Goal: Complete application form

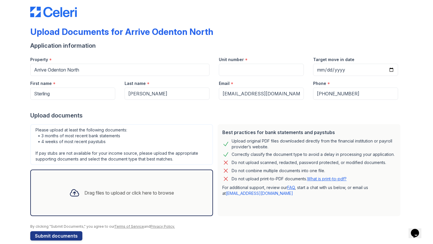
scroll to position [15, 0]
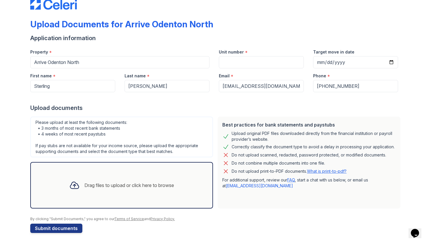
click at [92, 168] on div "Drag files to upload or click here to browse" at bounding box center [121, 185] width 183 height 47
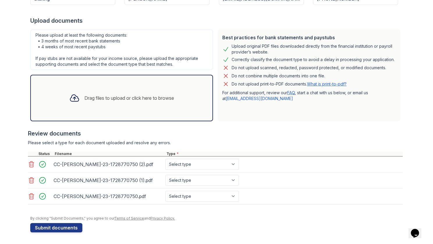
scroll to position [112, 0]
click at [73, 90] on div at bounding box center [74, 97] width 15 height 15
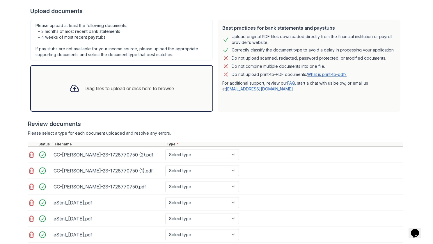
scroll to position [159, 0]
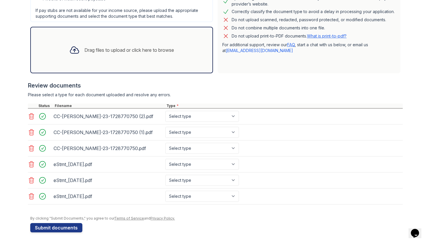
click at [30, 129] on icon at bounding box center [31, 132] width 5 height 6
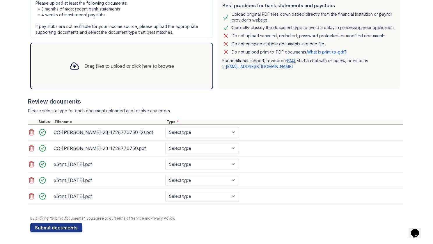
click at [30, 129] on icon at bounding box center [31, 132] width 5 height 6
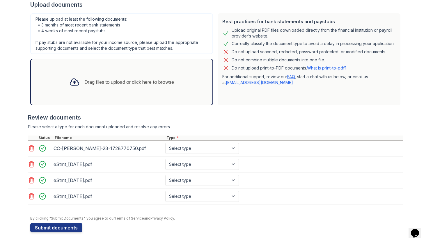
scroll to position [117, 0]
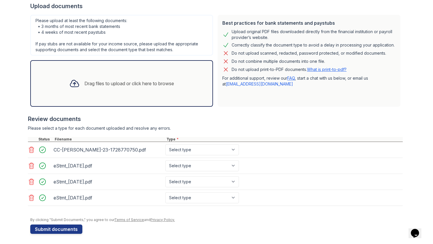
drag, startPoint x: 30, startPoint y: 128, endPoint x: 226, endPoint y: 134, distance: 195.8
click at [226, 134] on div "Review documents Please select a type for each document uploaded and resolve an…" at bounding box center [215, 160] width 375 height 103
drag, startPoint x: 226, startPoint y: 136, endPoint x: 232, endPoint y: 167, distance: 32.2
click at [232, 167] on div "eStmt_2025-05-30.pdf Select type Paystub Bank Statement Offer Letter Tax Docume…" at bounding box center [215, 166] width 375 height 16
click at [232, 167] on select "Select type Paystub Bank Statement Offer Letter Tax Documents Benefit Award Let…" at bounding box center [202, 165] width 74 height 11
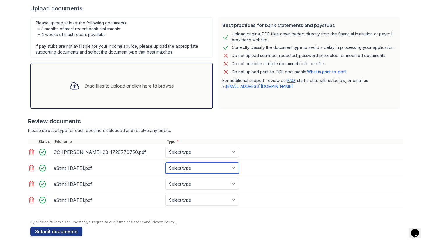
scroll to position [114, 0]
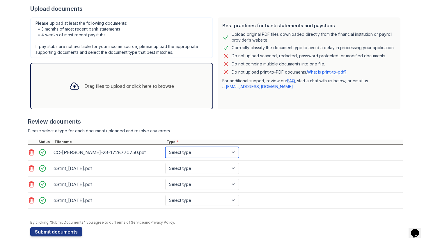
click at [200, 151] on select "Select type Paystub Bank Statement Offer Letter Tax Documents Benefit Award Let…" at bounding box center [202, 152] width 74 height 11
select select "tax_documents"
click at [165, 147] on select "Select type Paystub Bank Statement Offer Letter Tax Documents Benefit Award Let…" at bounding box center [202, 152] width 74 height 11
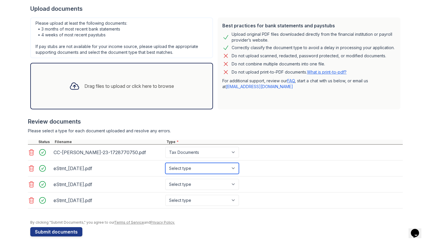
click at [202, 165] on select "Select type Paystub Bank Statement Offer Letter Tax Documents Benefit Award Let…" at bounding box center [202, 168] width 74 height 11
select select "bank_statement"
click at [165, 163] on select "Select type Paystub Bank Statement Offer Letter Tax Documents Benefit Award Let…" at bounding box center [202, 168] width 74 height 11
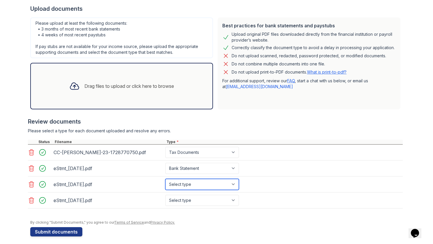
click at [204, 187] on select "Select type Paystub Bank Statement Offer Letter Tax Documents Benefit Award Let…" at bounding box center [202, 184] width 74 height 11
select select "bank_statement"
click at [165, 179] on select "Select type Paystub Bank Statement Offer Letter Tax Documents Benefit Award Let…" at bounding box center [202, 184] width 74 height 11
click at [208, 197] on select "Select type Paystub Bank Statement Offer Letter Tax Documents Benefit Award Let…" at bounding box center [202, 200] width 74 height 11
select select "bank_statement"
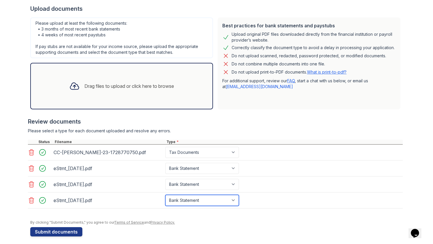
click at [165, 195] on select "Select type Paystub Bank Statement Offer Letter Tax Documents Benefit Award Let…" at bounding box center [202, 200] width 74 height 11
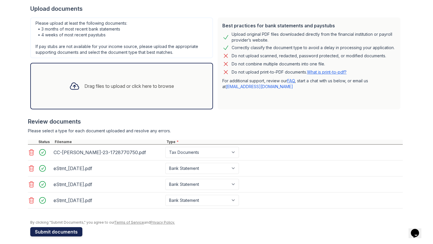
click at [75, 233] on button "Submit documents" at bounding box center [56, 231] width 52 height 9
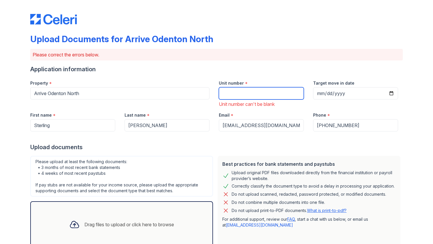
click at [250, 94] on input "Unit number" at bounding box center [261, 93] width 85 height 12
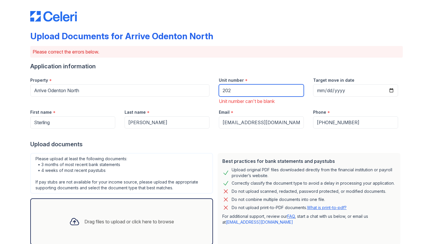
scroll to position [141, 0]
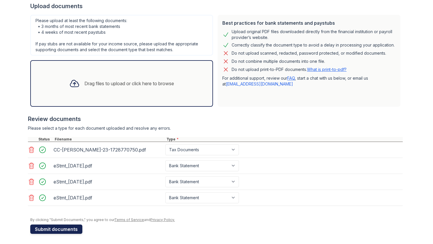
type input "202"
click at [72, 225] on button "Submit documents" at bounding box center [56, 229] width 52 height 9
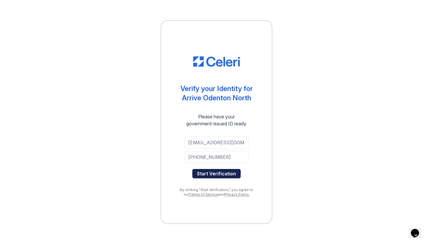
click at [229, 172] on button "Start Verification" at bounding box center [216, 173] width 48 height 9
